Goal: Information Seeking & Learning: Find specific fact

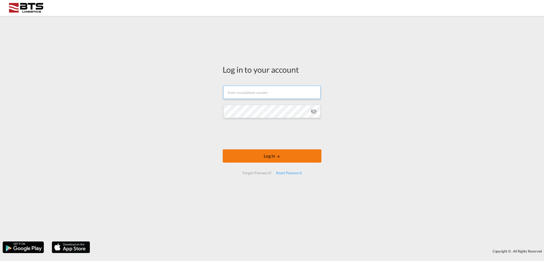
type input "[EMAIL_ADDRESS][DOMAIN_NAME]"
click at [269, 157] on button "Log In" at bounding box center [272, 155] width 99 height 13
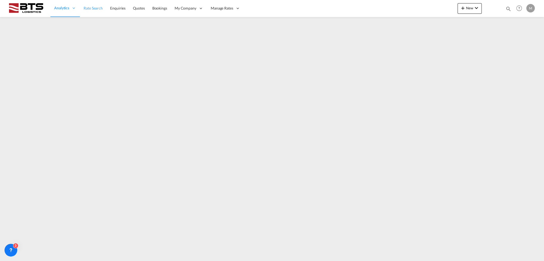
click at [96, 7] on span "Rate Search" at bounding box center [93, 8] width 19 height 5
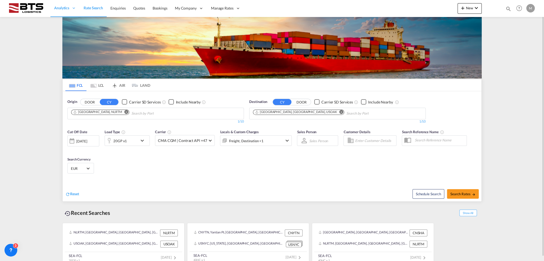
click at [340, 113] on md-icon "Remove" at bounding box center [342, 112] width 4 height 4
click at [273, 113] on body "Analytics Reports Dashboard Rate Search Enquiries Quotes Bookings" at bounding box center [272, 130] width 544 height 261
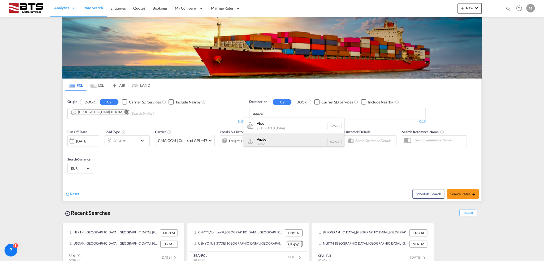
type input "aqaba"
click at [268, 140] on div "Aqaba Jordan JOAQB" at bounding box center [293, 142] width 101 height 16
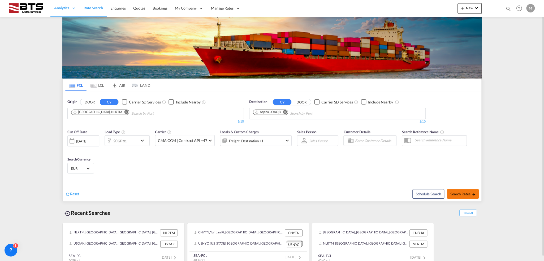
click at [456, 192] on span "Search Rates" at bounding box center [462, 194] width 25 height 4
type input "NLRTM to JOAQB / [DATE]"
